Goal: Navigation & Orientation: Find specific page/section

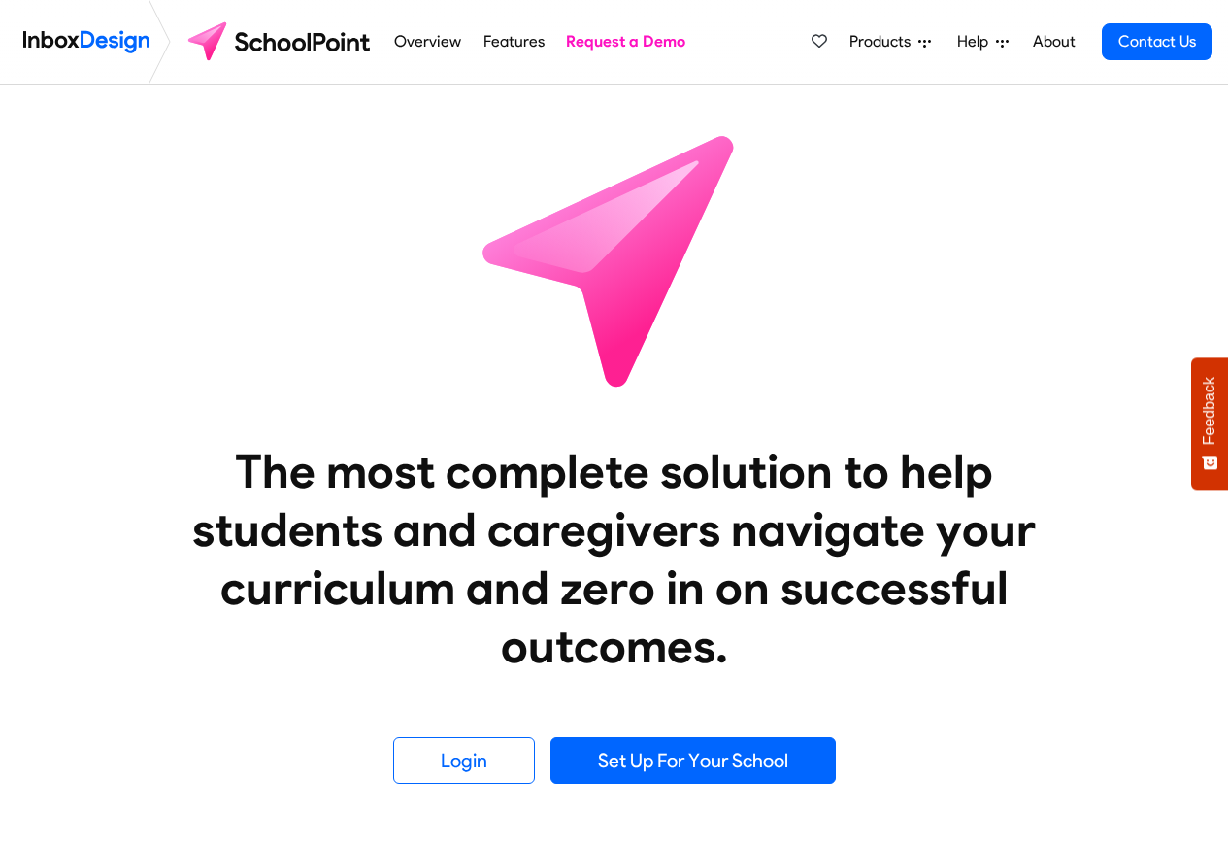
click at [877, 43] on span "Products" at bounding box center [884, 41] width 69 height 23
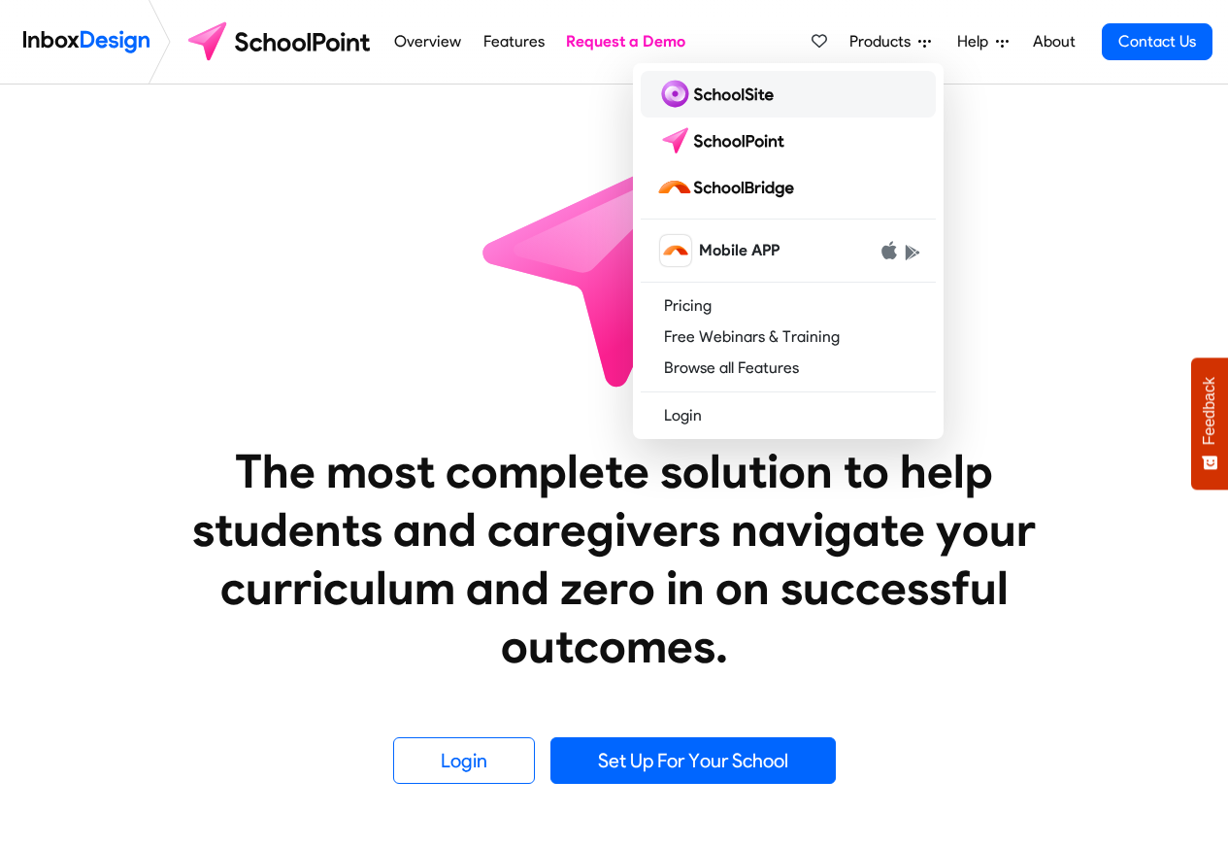
click at [702, 92] on img at bounding box center [718, 94] width 125 height 31
